Goal: Task Accomplishment & Management: Manage account settings

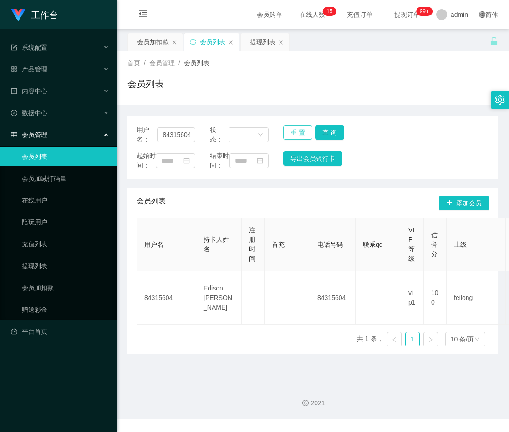
click at [294, 133] on button "重 置" at bounding box center [297, 132] width 29 height 15
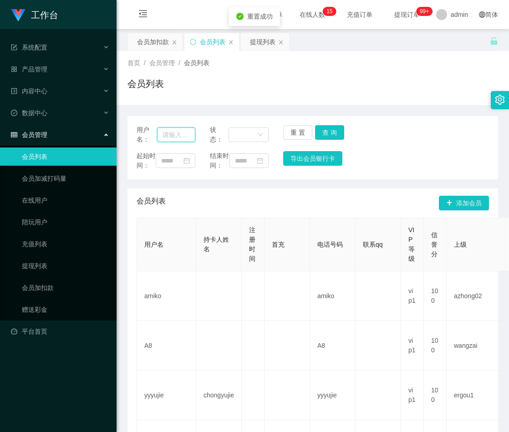
click at [188, 134] on input "text" at bounding box center [176, 135] width 38 height 15
paste input "Kangler"
type input "Kangler"
click at [329, 133] on button "查 询" at bounding box center [329, 132] width 29 height 15
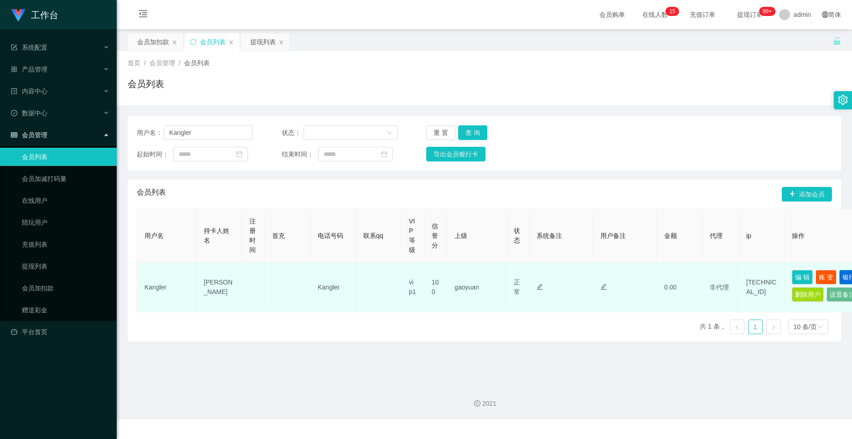
click at [509, 273] on button "银行卡" at bounding box center [852, 277] width 26 height 15
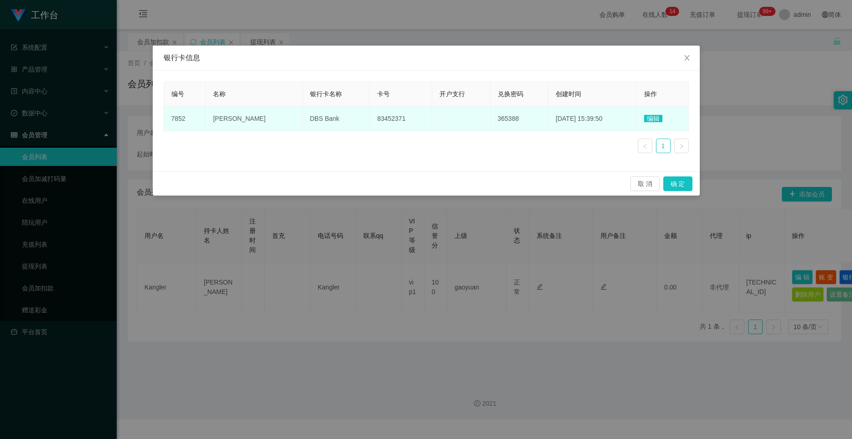
click at [509, 120] on span "编辑" at bounding box center [653, 118] width 18 height 7
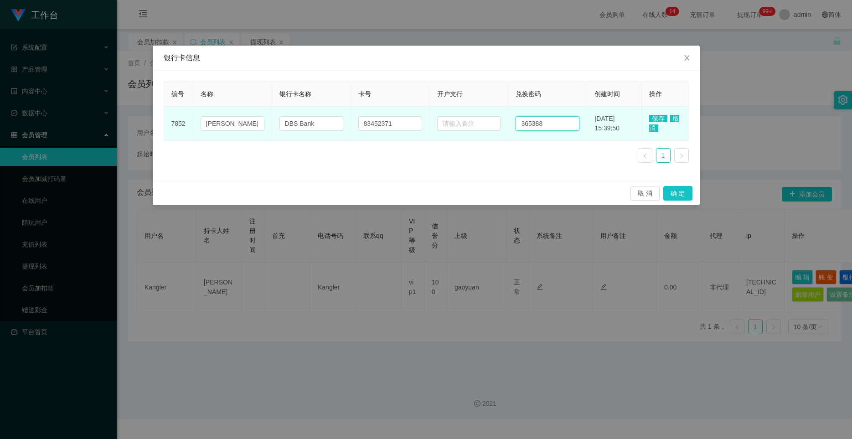
click at [509, 123] on input "365388" at bounding box center [547, 123] width 64 height 15
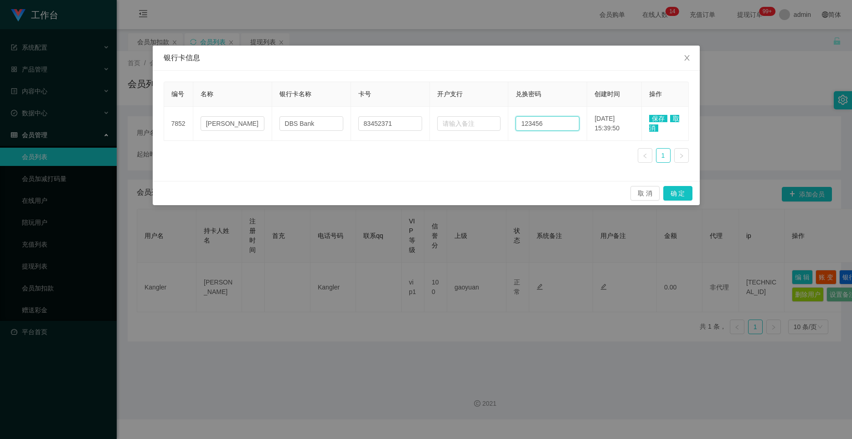
type input "123456"
click at [509, 118] on span "保存" at bounding box center [658, 118] width 18 height 7
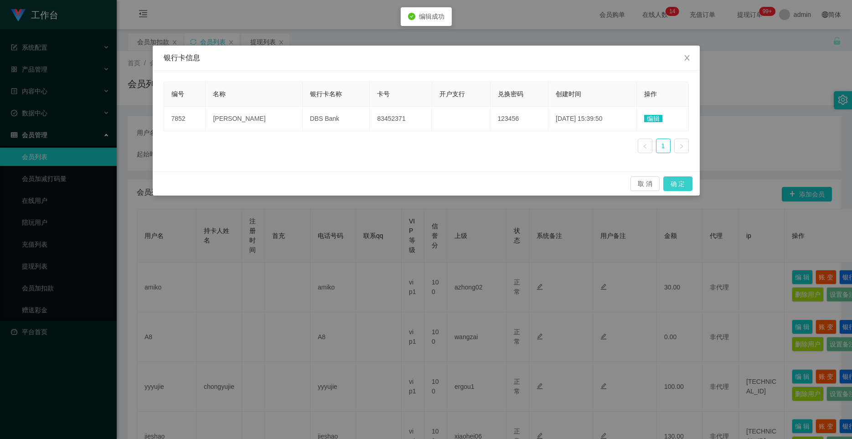
click at [509, 184] on button "确 定" at bounding box center [677, 183] width 29 height 15
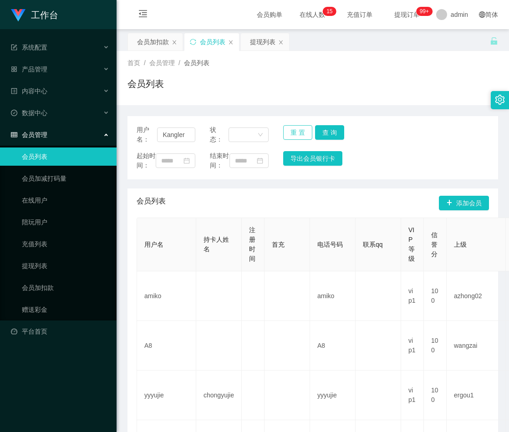
click at [297, 128] on button "重 置" at bounding box center [297, 132] width 29 height 15
click at [151, 39] on div "会员加扣款" at bounding box center [153, 41] width 32 height 17
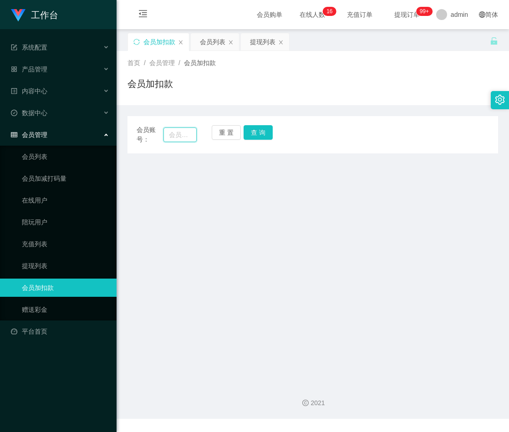
drag, startPoint x: 176, startPoint y: 135, endPoint x: 183, endPoint y: 134, distance: 6.8
click at [176, 135] on input "text" at bounding box center [180, 135] width 33 height 15
paste input "Ping1234"
type input "Ping1234"
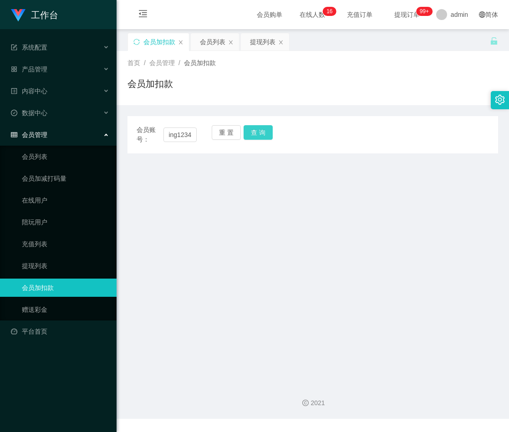
click at [255, 133] on button "查 询" at bounding box center [258, 132] width 29 height 15
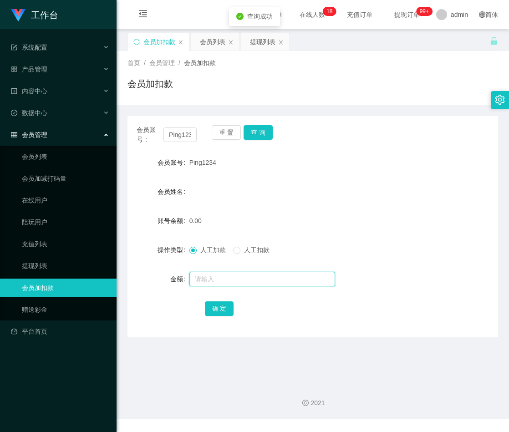
click at [216, 279] on input "text" at bounding box center [263, 279] width 146 height 15
type input "100"
click at [217, 311] on button "确 定" at bounding box center [219, 309] width 29 height 15
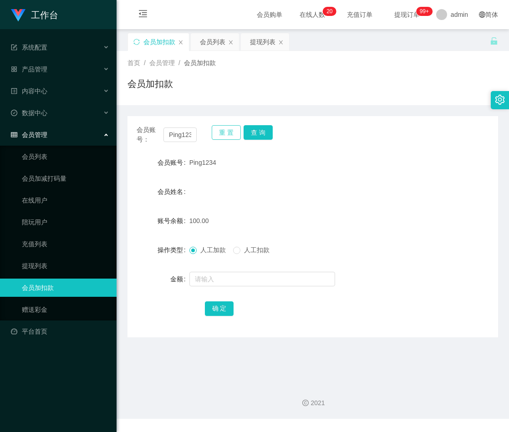
click at [217, 130] on button "重 置" at bounding box center [226, 132] width 29 height 15
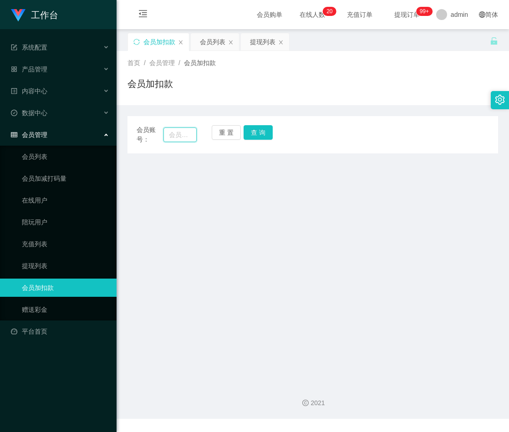
click at [180, 134] on input "text" at bounding box center [180, 135] width 33 height 15
paste input "952688"
type input "952688"
click at [255, 129] on button "查 询" at bounding box center [258, 132] width 29 height 15
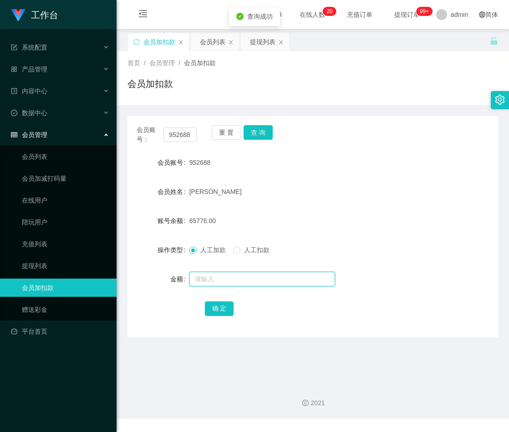
click at [219, 285] on input "text" at bounding box center [263, 279] width 146 height 15
type input "5000"
click at [221, 308] on button "确 定" at bounding box center [219, 309] width 29 height 15
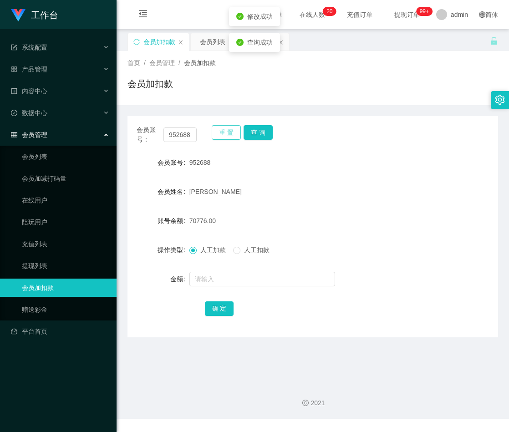
click at [228, 131] on button "重 置" at bounding box center [226, 132] width 29 height 15
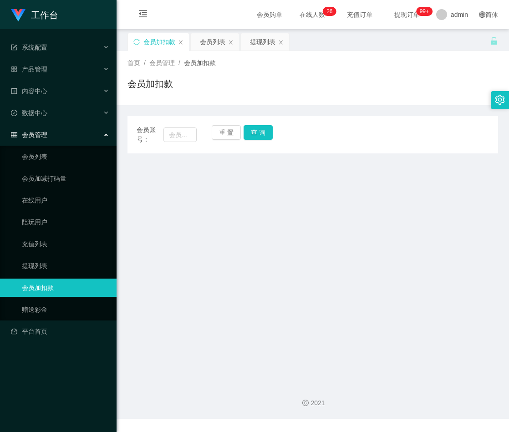
drag, startPoint x: 226, startPoint y: 227, endPoint x: 210, endPoint y: 188, distance: 41.7
click at [225, 227] on main "关闭左侧 关闭右侧 关闭其它 刷新页面 会员加扣款 会员列表 提现列表 首页 / 会员管理 / 会员加扣款 / 会员加扣款 会员账号： 重 置 查 询 会员账…" at bounding box center [313, 203] width 393 height 348
